Goal: Find specific page/section: Find specific page/section

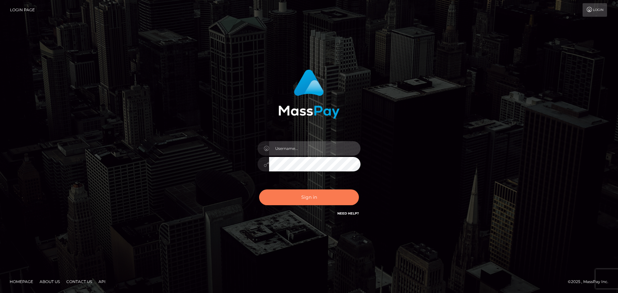
type input "hello.feetfinder"
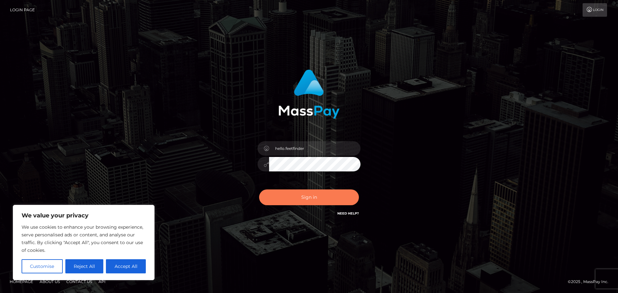
click at [294, 195] on button "Sign in" at bounding box center [309, 198] width 100 height 16
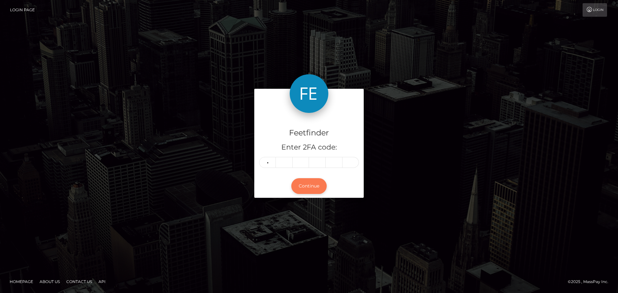
type input "7"
type input "3"
type input "5"
type input "2"
type input "1"
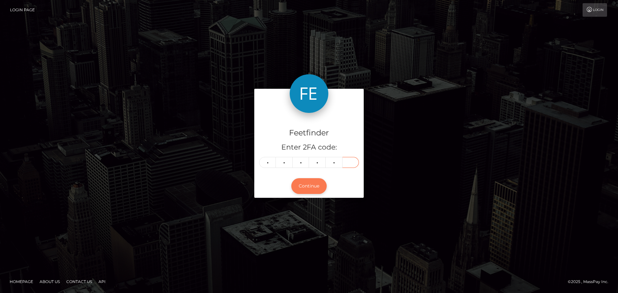
type input "8"
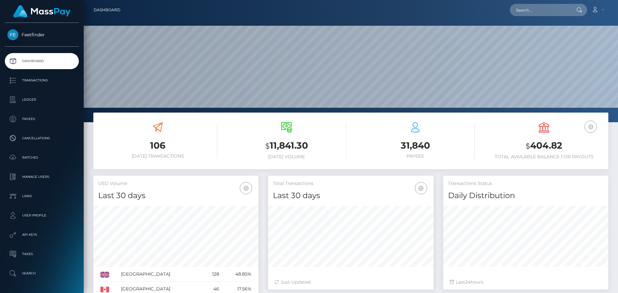
scroll to position [114, 165]
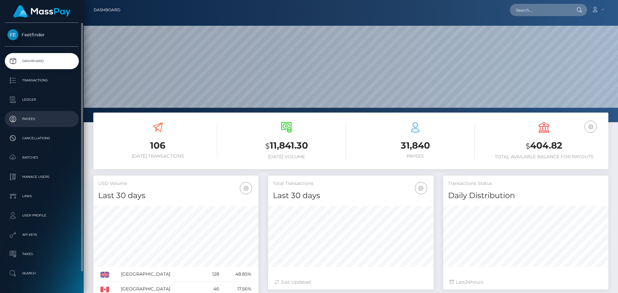
click at [44, 122] on p "Payees" at bounding box center [41, 119] width 69 height 10
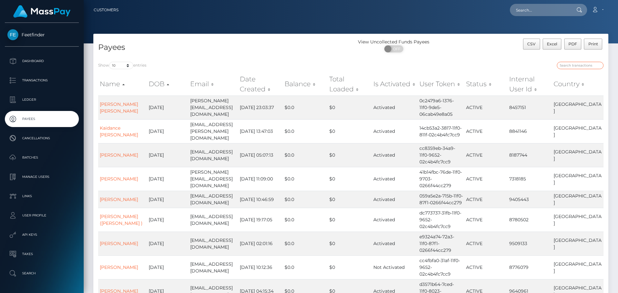
click at [579, 66] on input "search" at bounding box center [580, 65] width 47 height 7
paste input "8428c105-8652-11f0-8023-0266f44cc279"
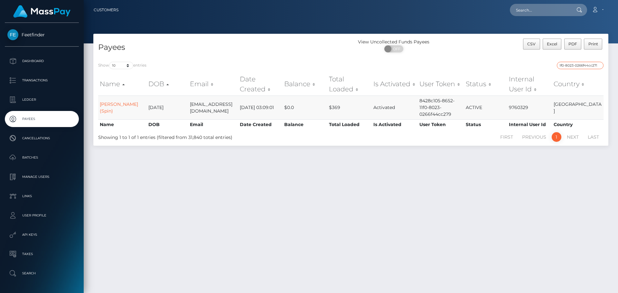
type input "8428c105-8652-11f0-8023-0266f44cc279"
click at [106, 108] on td "Sonia Karina Plascencia (Spin)" at bounding box center [122, 108] width 49 height 24
click at [108, 111] on link "Sonia Karina Plascencia (Spin)" at bounding box center [119, 107] width 38 height 13
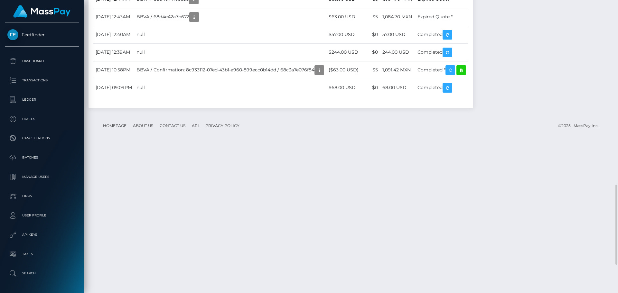
scroll to position [778, 0]
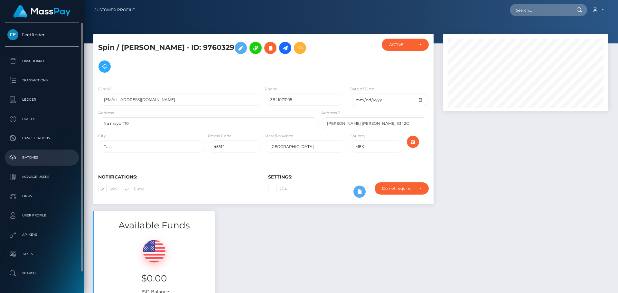
scroll to position [77, 165]
click at [24, 118] on p "Payees" at bounding box center [41, 119] width 69 height 10
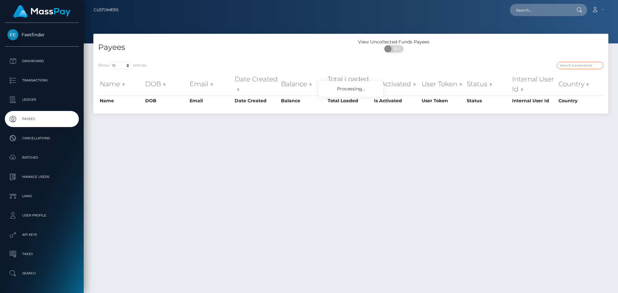
click at [590, 63] on input "search" at bounding box center [580, 65] width 47 height 7
paste input "8428c105-8652-11f0-8023-0266f44cc279"
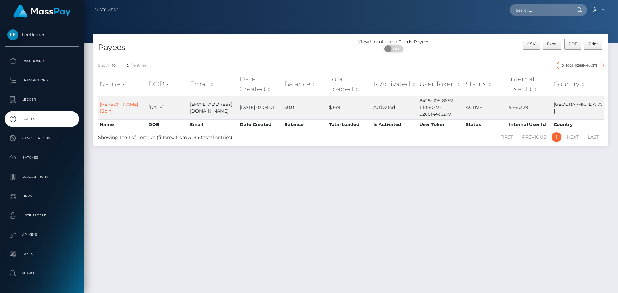
type input "8428c105-8652-11f0-8023-0266f44cc279"
